Goal: Task Accomplishment & Management: Use online tool/utility

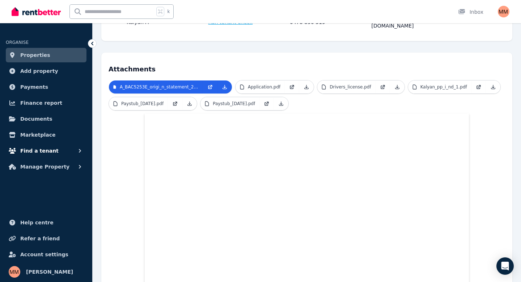
click at [37, 146] on span "Find a tenant" at bounding box center [39, 150] width 38 height 9
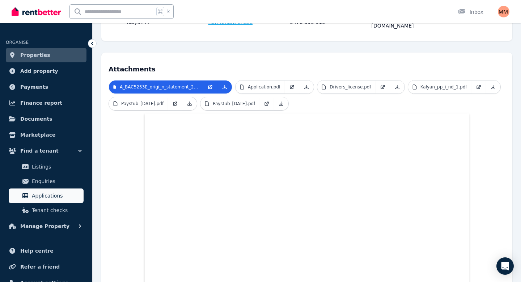
click at [45, 199] on span "Applications" at bounding box center [56, 195] width 49 height 9
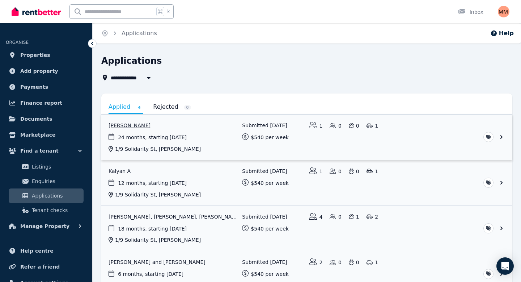
click at [132, 123] on link "View application: Joshua Manu" at bounding box center [306, 136] width 411 height 45
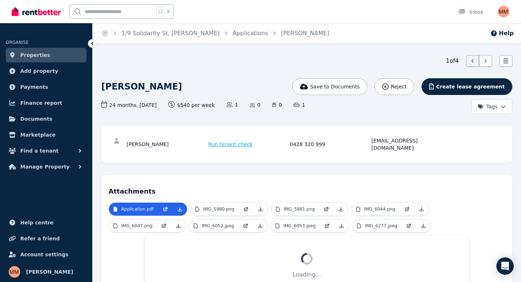
click at [231, 140] on span "Run tenant check" at bounding box center [231, 143] width 45 height 7
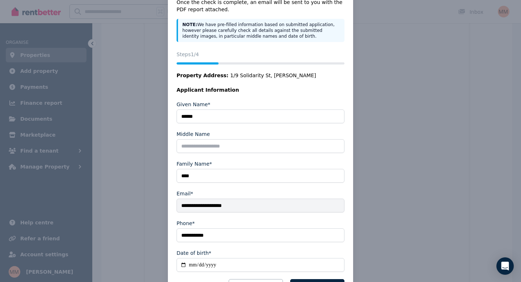
scroll to position [76, 0]
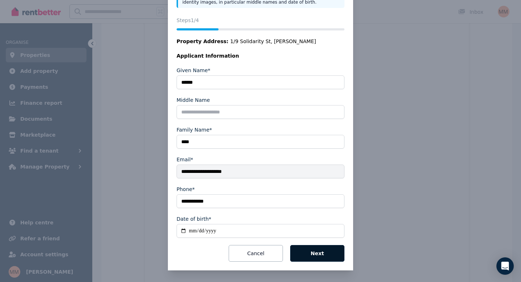
click at [307, 253] on button "Next" at bounding box center [317, 253] width 54 height 17
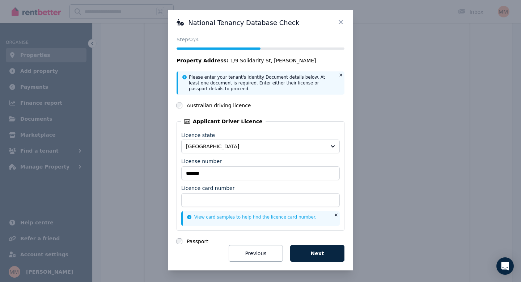
click at [341, 23] on icon at bounding box center [340, 21] width 7 height 7
